Goal: Task Accomplishment & Management: Manage account settings

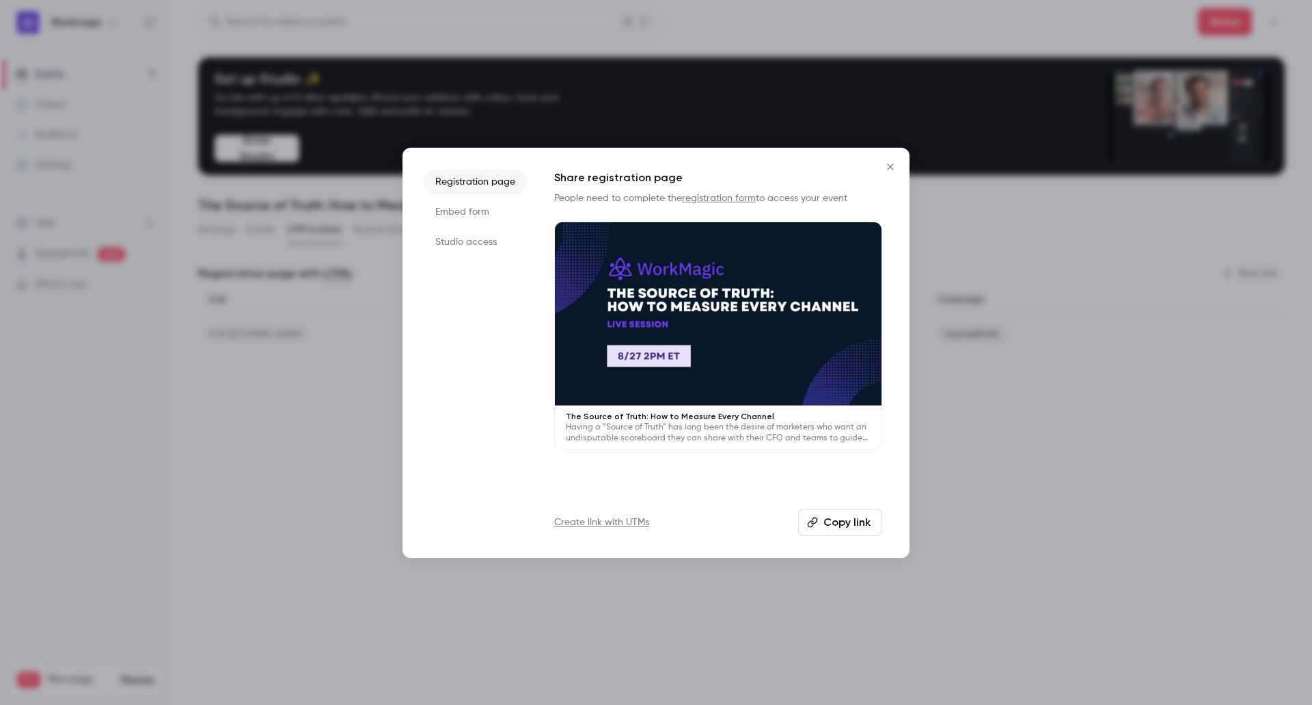
click at [898, 163] on icon "Close" at bounding box center [891, 166] width 16 height 11
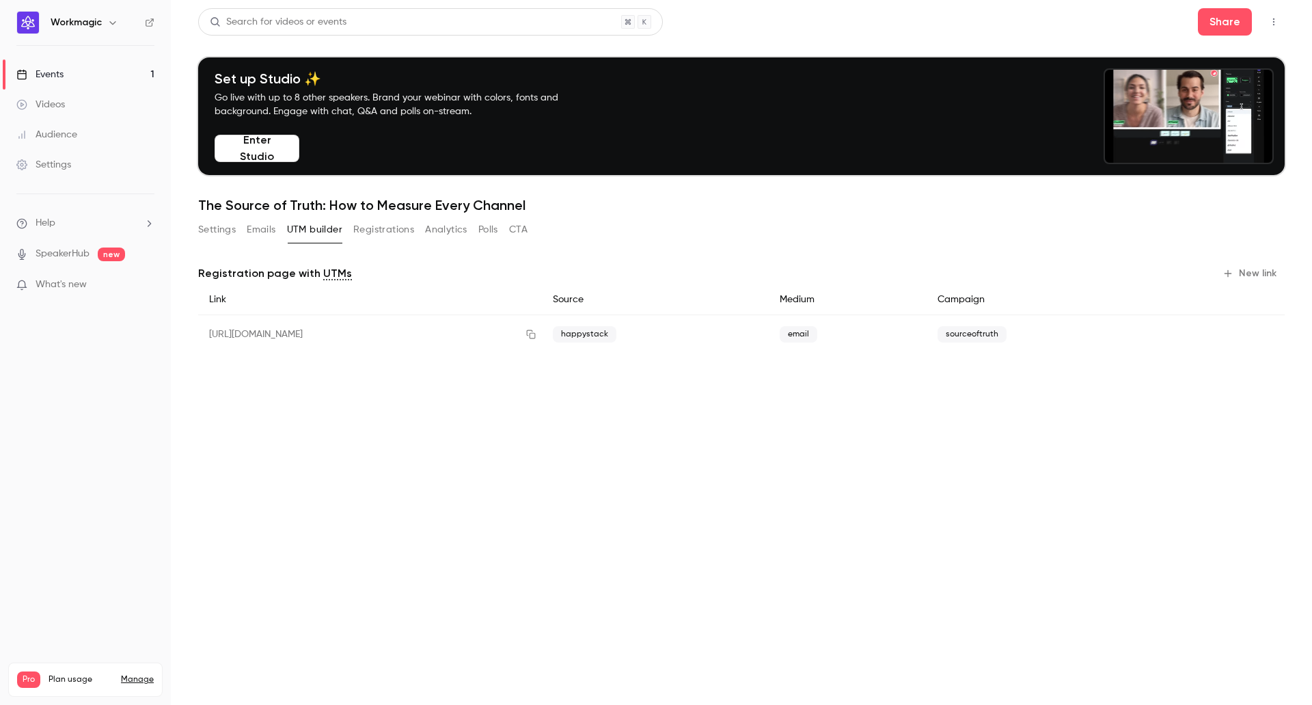
click at [218, 232] on button "Settings" at bounding box center [217, 230] width 38 height 22
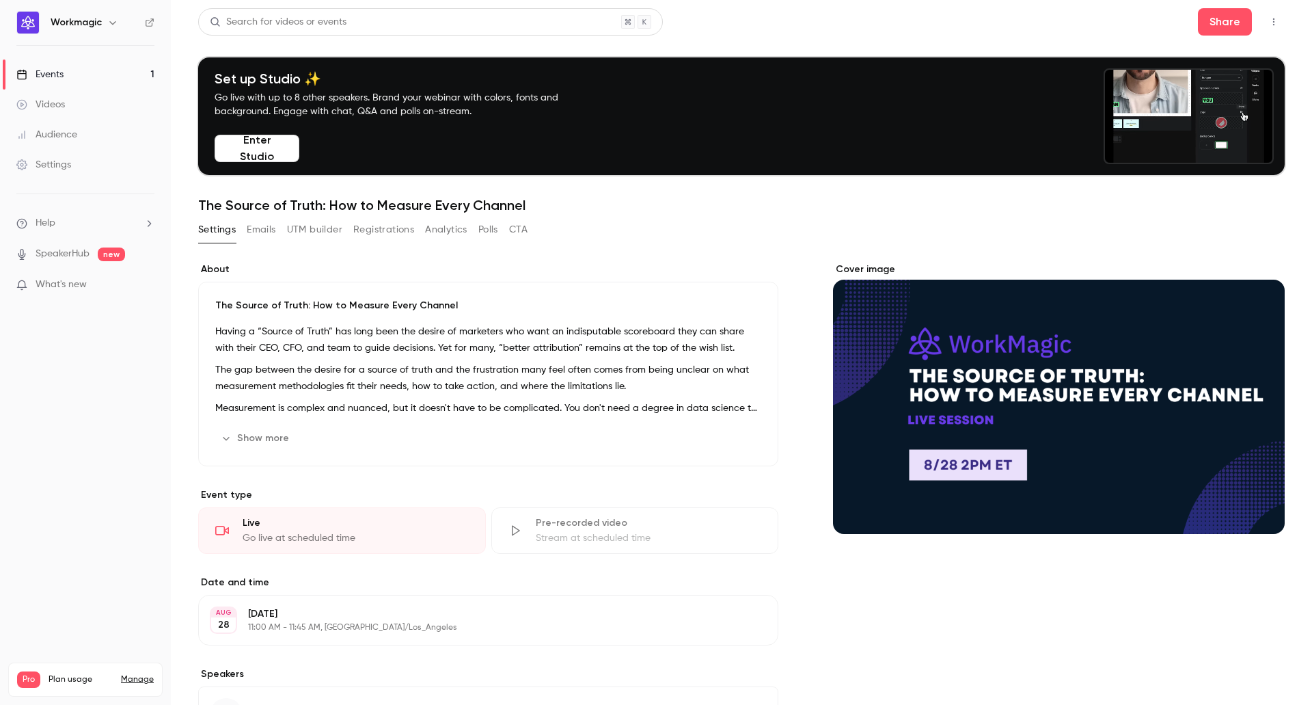
click at [267, 230] on button "Emails" at bounding box center [261, 230] width 29 height 22
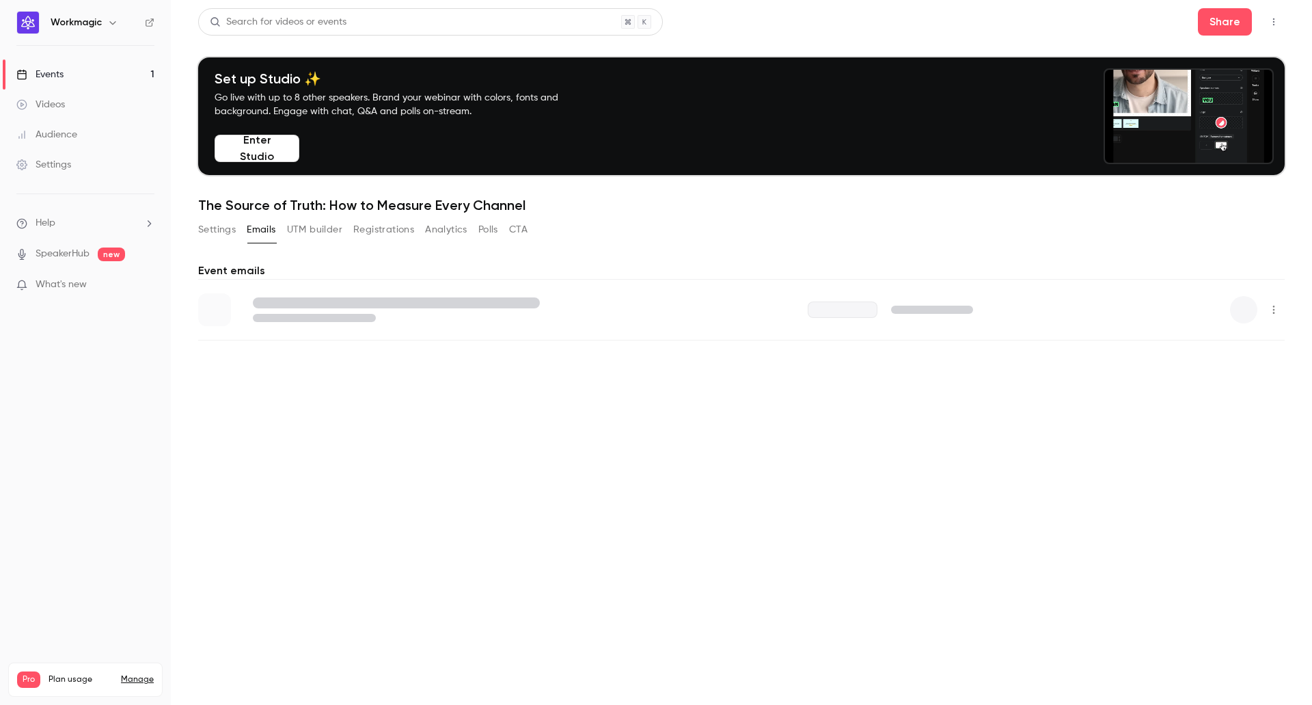
click at [373, 231] on button "Registrations" at bounding box center [383, 230] width 61 height 22
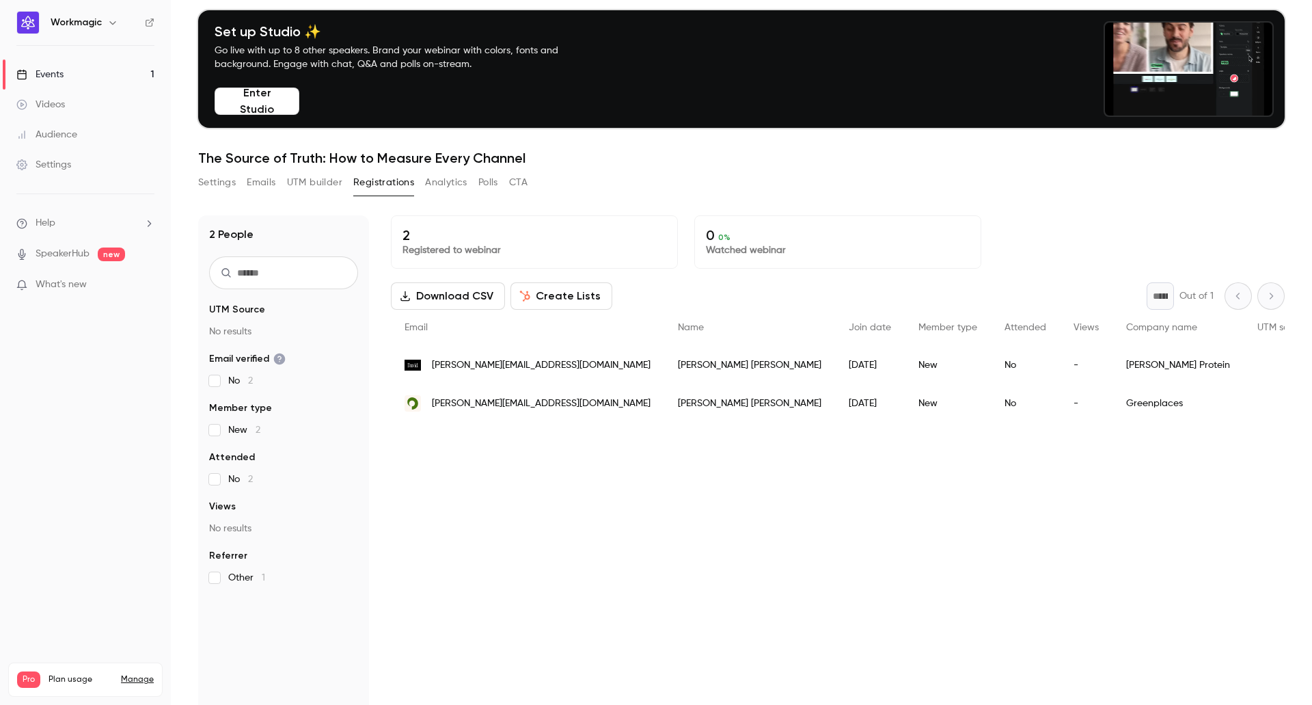
scroll to position [68, 0]
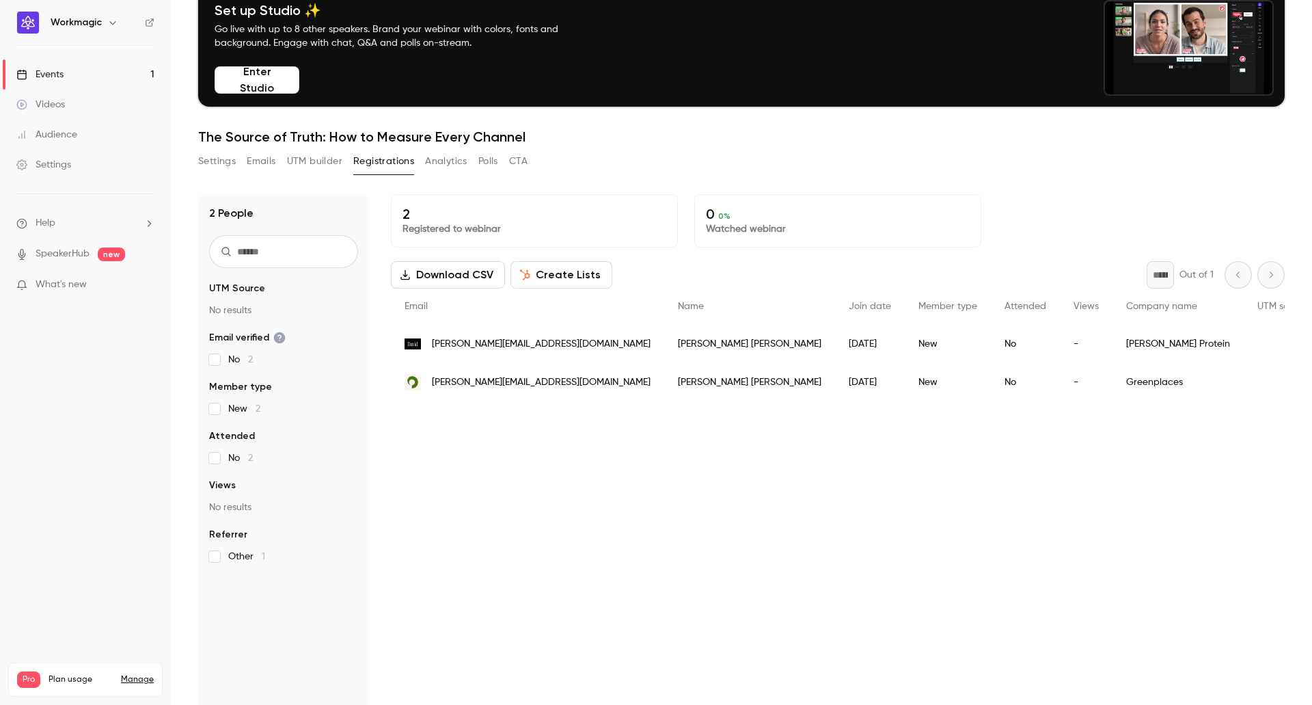
drag, startPoint x: 528, startPoint y: 412, endPoint x: 517, endPoint y: 412, distance: 10.9
click at [517, 412] on div "2 Registered to webinar 0 0 % Watched webinar Download CSV Create Lists * Out o…" at bounding box center [838, 478] width 894 height 568
drag, startPoint x: 601, startPoint y: 344, endPoint x: 652, endPoint y: 349, distance: 51.5
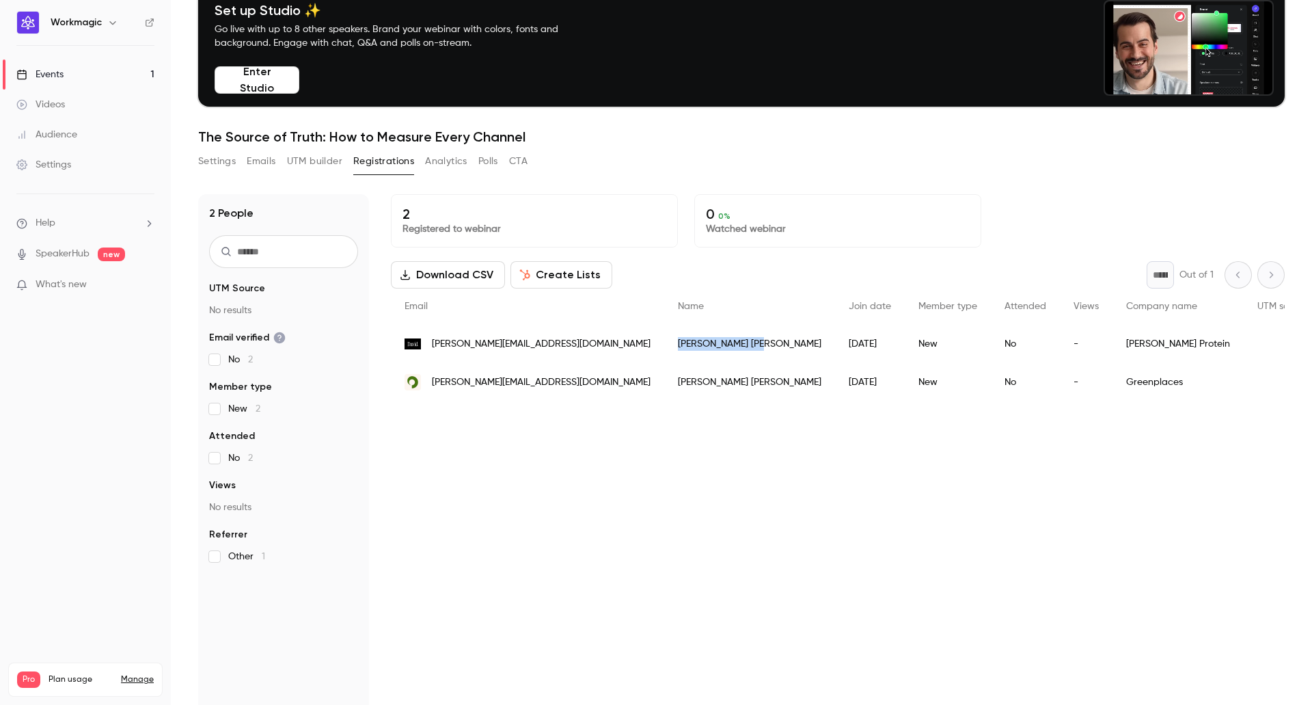
click at [664, 349] on div "[PERSON_NAME]" at bounding box center [749, 344] width 171 height 38
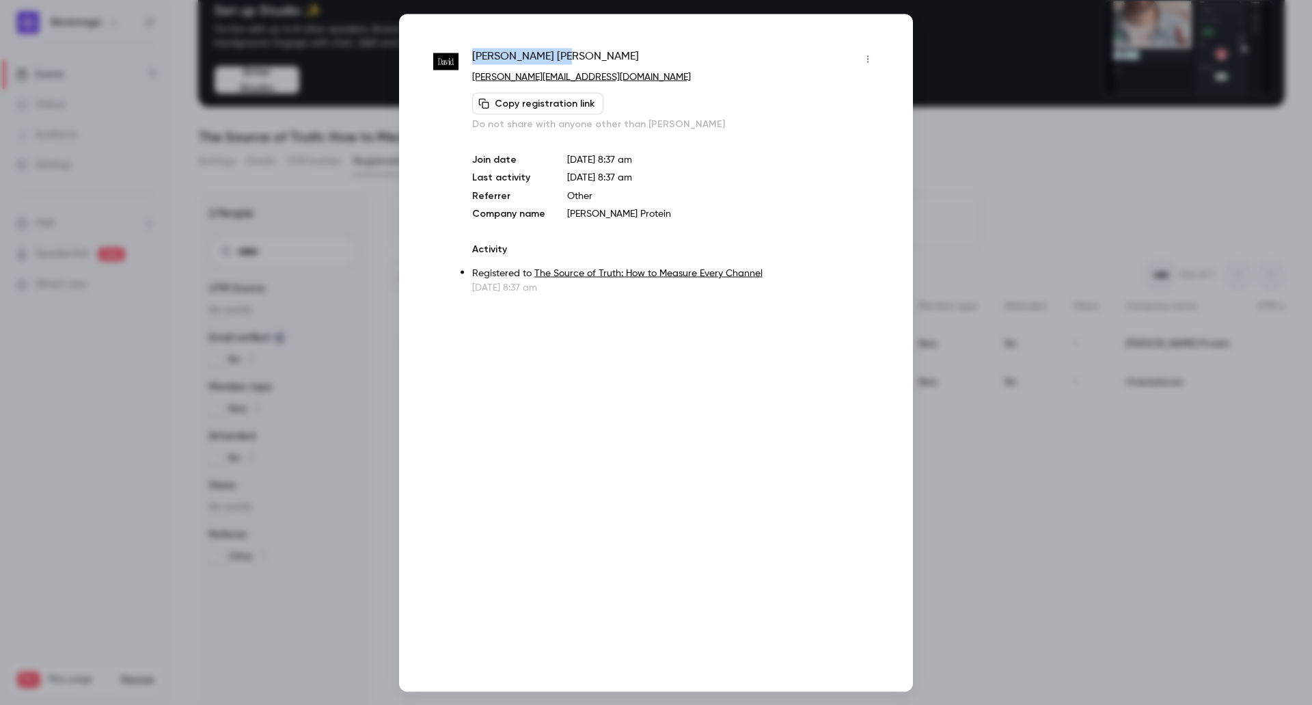
drag, startPoint x: 569, startPoint y: 61, endPoint x: 472, endPoint y: 62, distance: 96.4
click at [472, 62] on div "[PERSON_NAME]" at bounding box center [675, 59] width 407 height 22
copy span "[PERSON_NAME]"
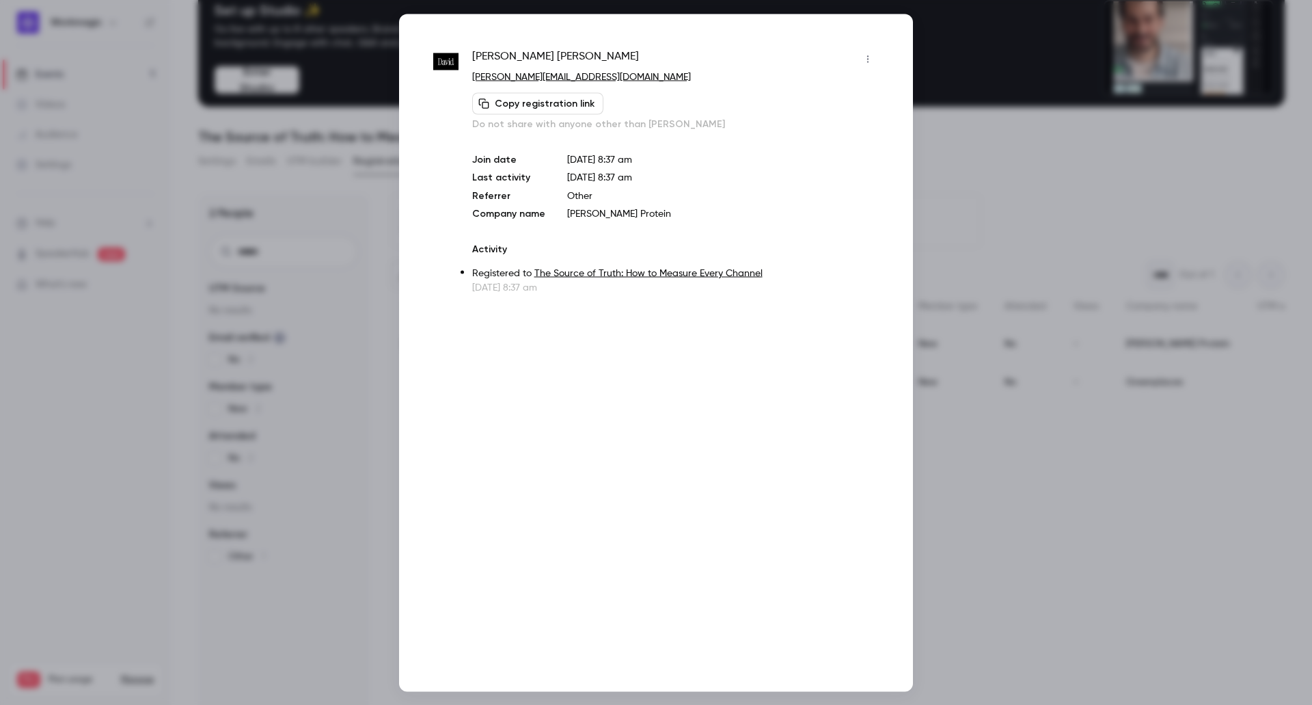
click at [1014, 162] on div at bounding box center [656, 352] width 1312 height 705
